Goal: Find contact information: Find contact information

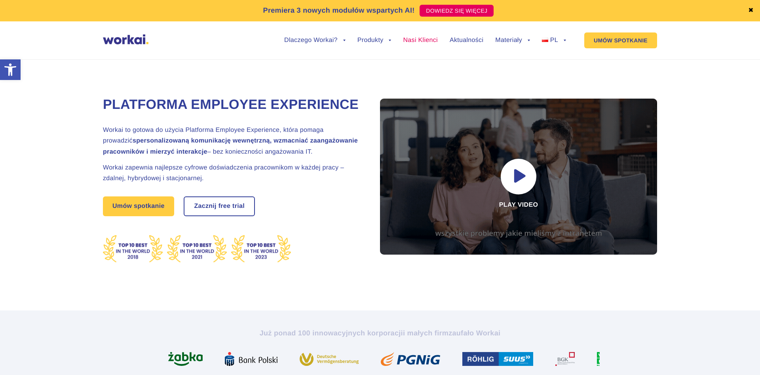
click at [417, 41] on link "Nasi Klienci" at bounding box center [420, 40] width 34 height 6
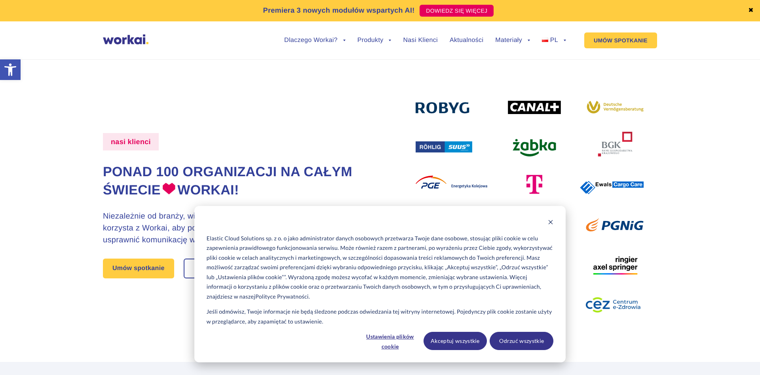
click at [547, 221] on div "Cookie banner" at bounding box center [380, 223] width 347 height 10
click at [550, 221] on icon "Dismiss cookie banner" at bounding box center [551, 222] width 6 height 6
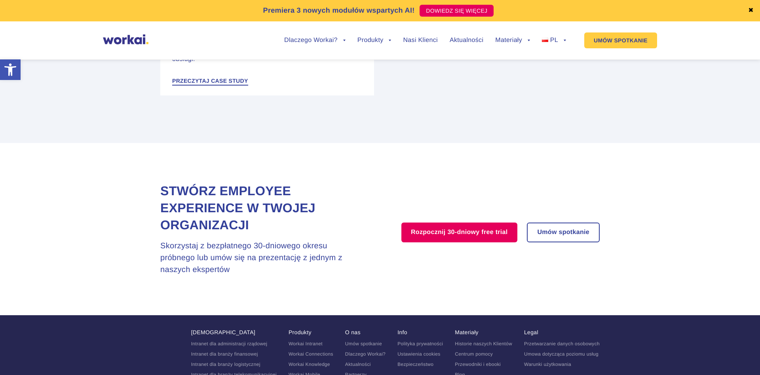
scroll to position [1568, 0]
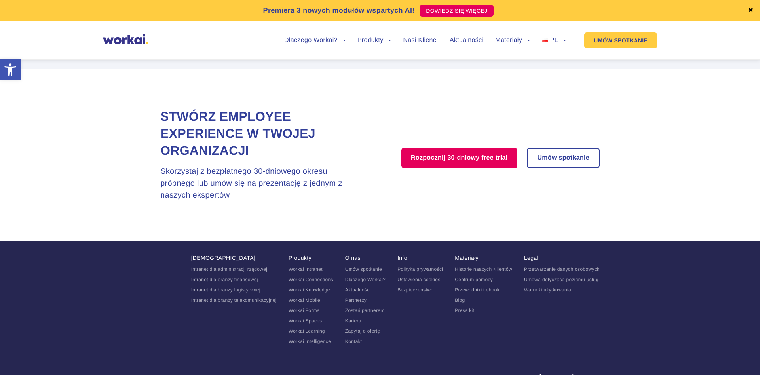
click at [357, 338] on link "Kontakt" at bounding box center [353, 341] width 17 height 6
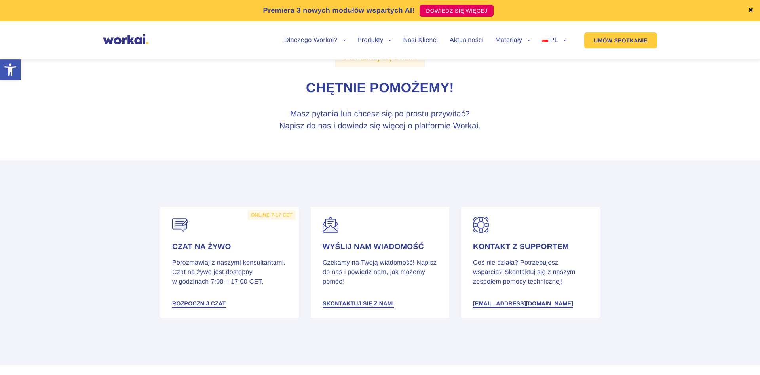
scroll to position [40, 0]
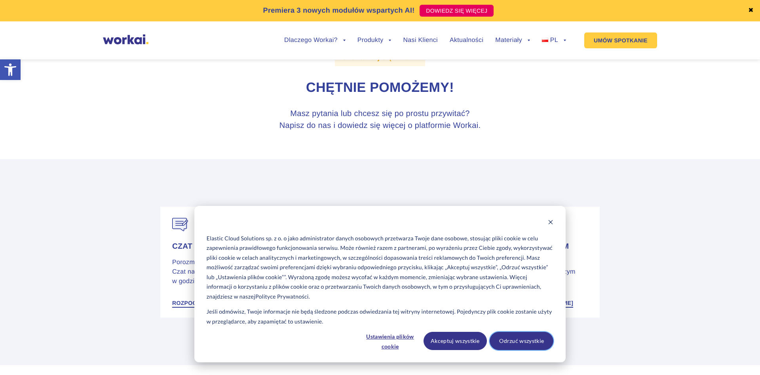
click at [537, 346] on button "Odrzuć wszystkie" at bounding box center [521, 341] width 64 height 18
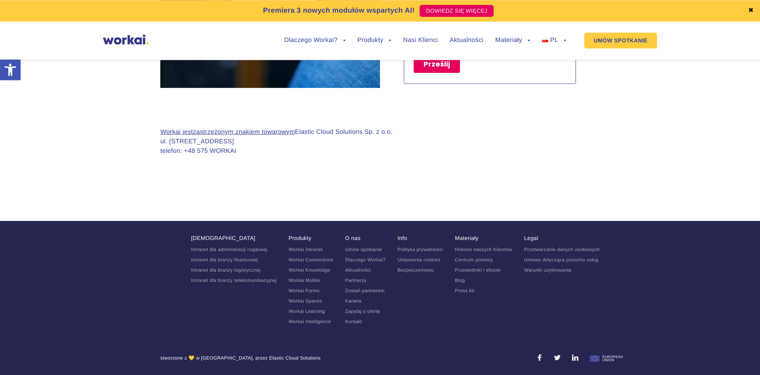
scroll to position [768, 0]
